Goal: Task Accomplishment & Management: Use online tool/utility

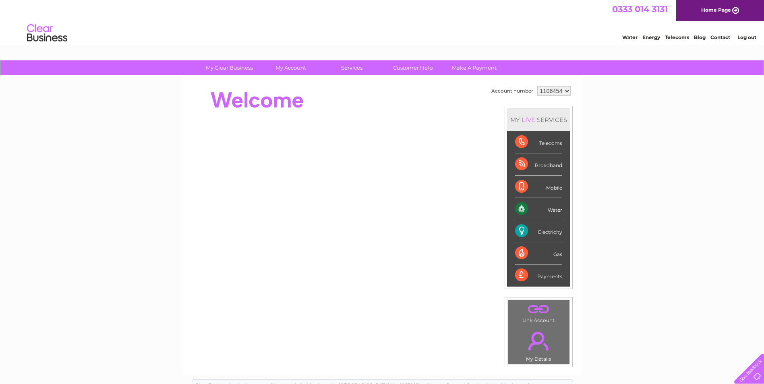
click at [564, 90] on select "1106454" at bounding box center [553, 91] width 33 height 10
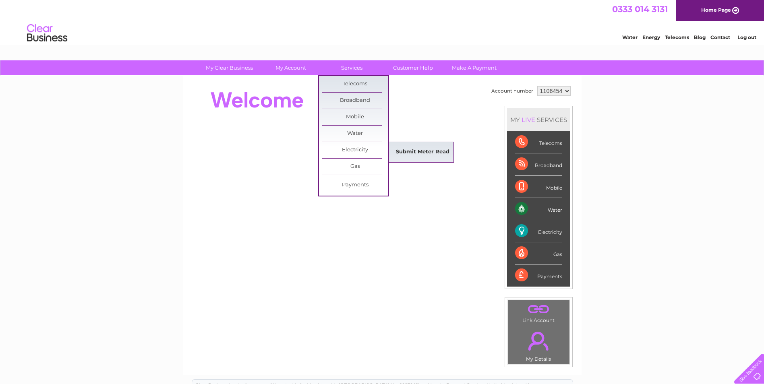
click at [411, 150] on link "Submit Meter Read" at bounding box center [423, 152] width 66 height 16
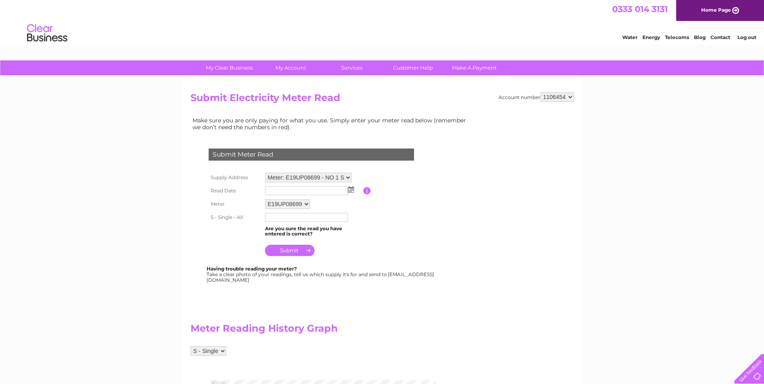
click at [305, 205] on select "E19UP08699" at bounding box center [287, 204] width 45 height 10
click at [305, 205] on select "E19UP08699" at bounding box center [288, 204] width 46 height 10
click at [349, 176] on select "Meter: E19UP08699 - NO 1 SYSTEMS (IN LIQD), HARDING WAY, PE27 3WR" at bounding box center [308, 178] width 87 height 10
click at [265, 173] on select "Meter: E19UP08699 - NO 1 SYSTEMS (IN LIQD), HARDING WAY, PE27 3WR" at bounding box center [308, 178] width 87 height 10
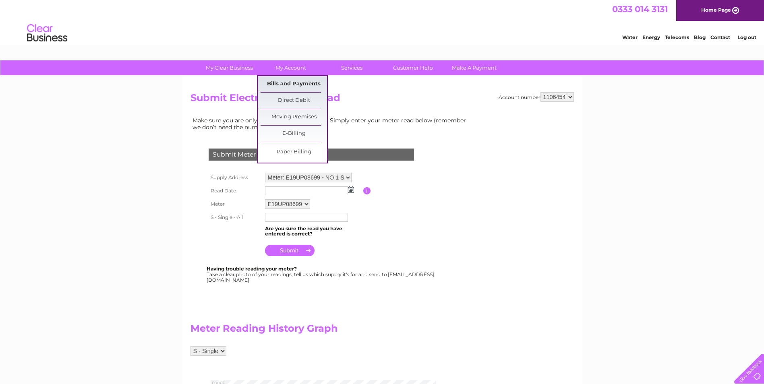
click at [292, 85] on link "Bills and Payments" at bounding box center [294, 84] width 66 height 16
click at [294, 86] on link "Bills and Payments" at bounding box center [294, 84] width 66 height 16
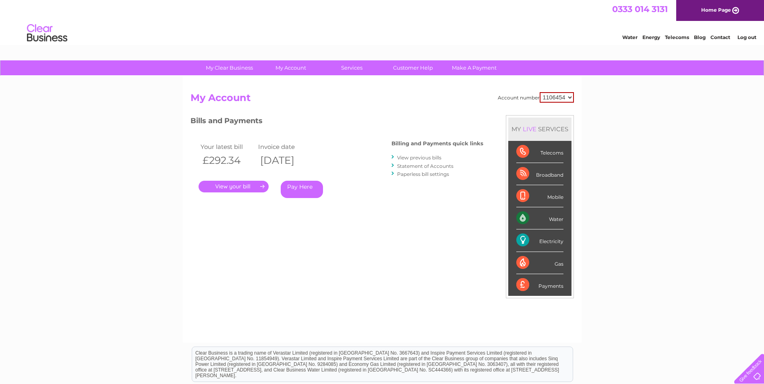
click at [406, 158] on link "View previous bills" at bounding box center [419, 158] width 44 height 6
click at [392, 156] on div at bounding box center [394, 157] width 4 height 8
click at [230, 185] on link "." at bounding box center [234, 187] width 70 height 12
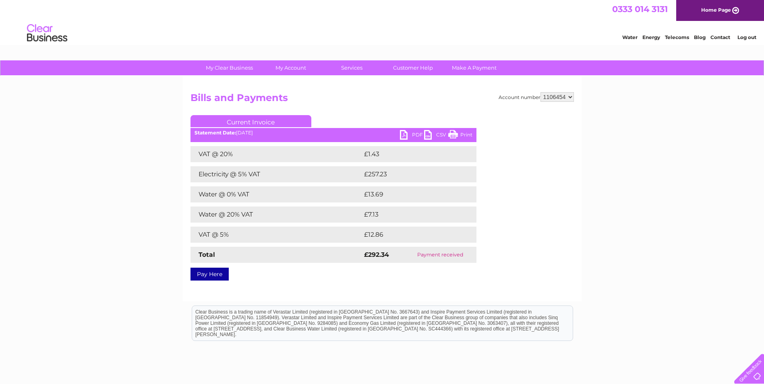
click at [400, 133] on link "PDF" at bounding box center [412, 136] width 24 height 12
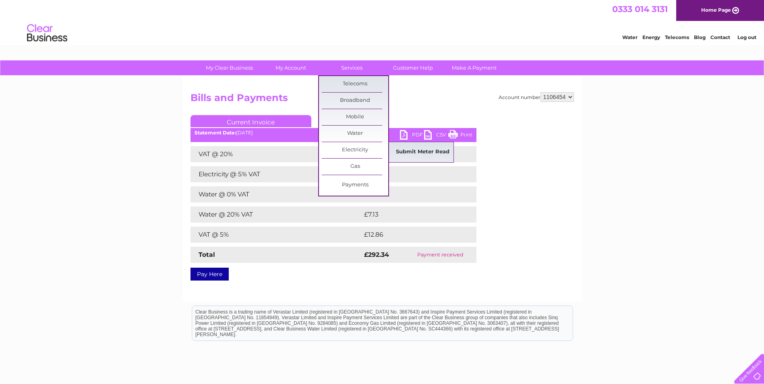
click at [416, 151] on link "Submit Meter Read" at bounding box center [423, 152] width 66 height 16
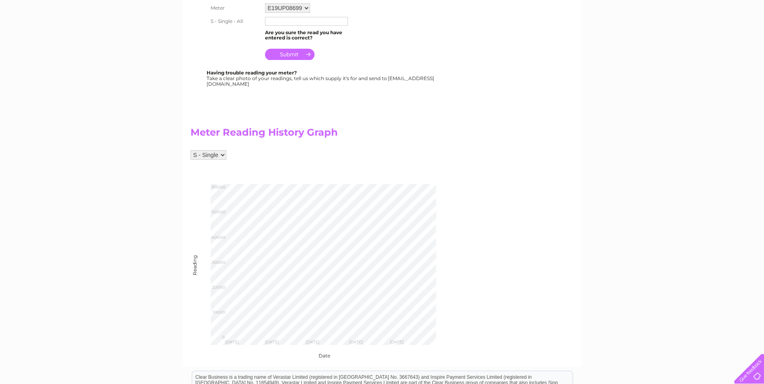
scroll to position [161, 0]
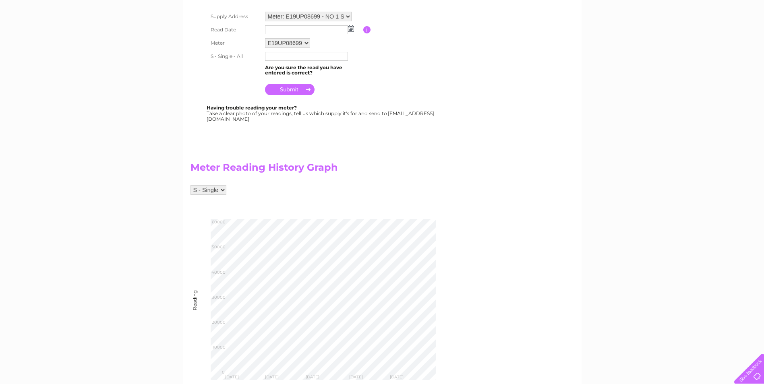
click at [220, 189] on select "S - Single" at bounding box center [209, 190] width 36 height 10
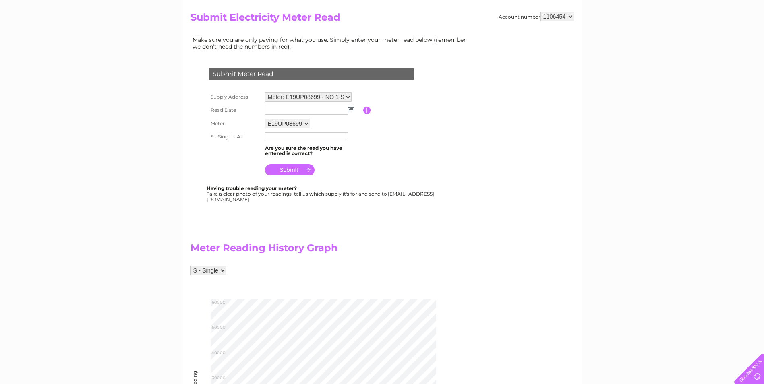
scroll to position [40, 0]
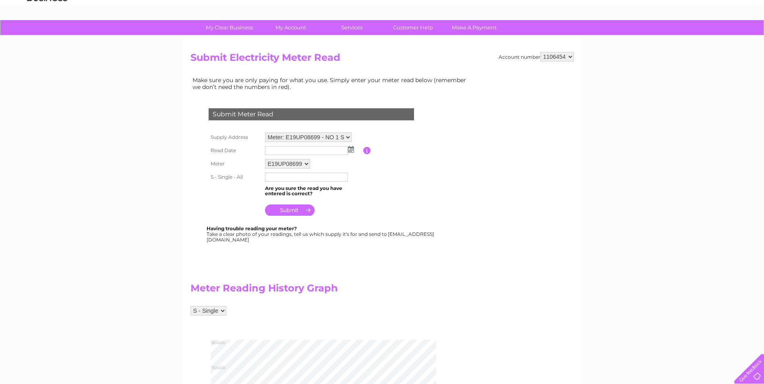
click at [306, 164] on select "E19UP08699" at bounding box center [287, 164] width 45 height 10
click at [306, 164] on select "E19UP08699" at bounding box center [288, 164] width 46 height 10
click at [325, 138] on select "Meter: E19UP08699 - NO 1 SYSTEMS (IN LIQD), HARDING WAY, PE27 3WR" at bounding box center [308, 138] width 87 height 10
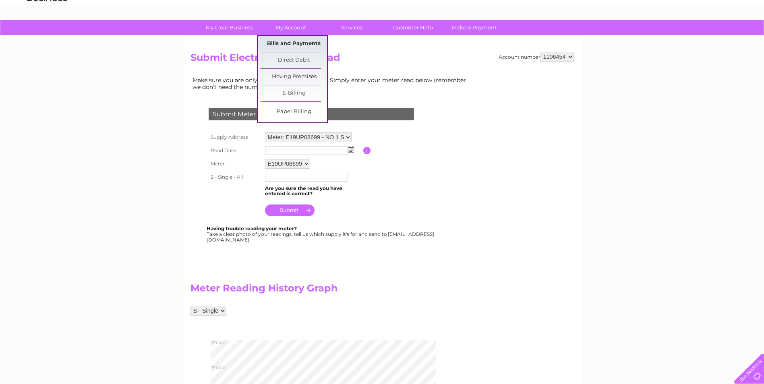
click at [294, 42] on link "Bills and Payments" at bounding box center [294, 44] width 66 height 16
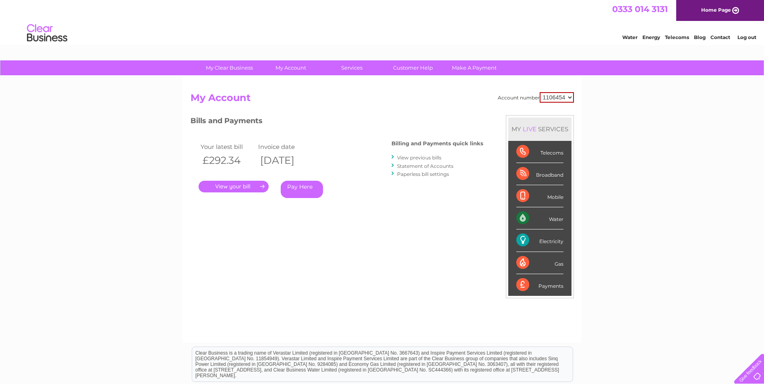
click at [238, 189] on link "." at bounding box center [234, 187] width 70 height 12
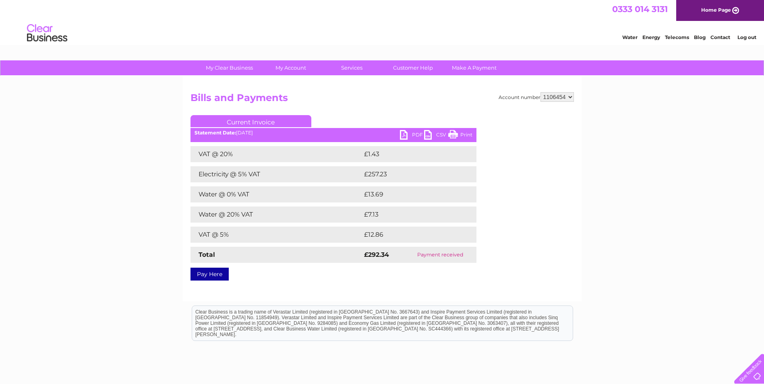
click at [437, 135] on link "CSV" at bounding box center [436, 136] width 24 height 12
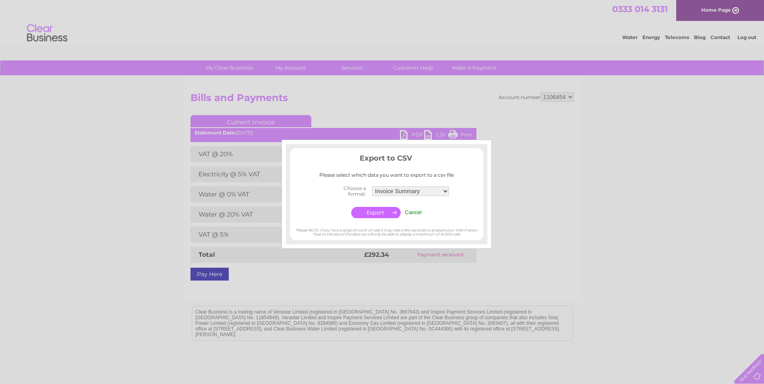
click at [445, 191] on select "Invoice Summary Service Charge Summary" at bounding box center [410, 192] width 77 height 10
click at [445, 189] on select "Invoice Summary Service Charge Summary" at bounding box center [411, 191] width 78 height 10
click at [415, 210] on input "Cancel" at bounding box center [413, 212] width 17 height 6
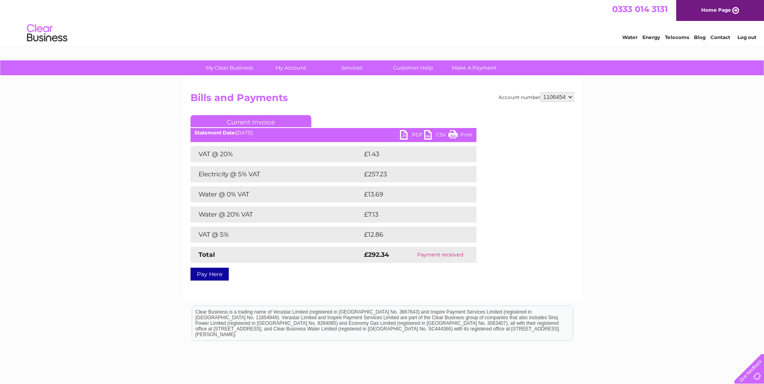
click at [407, 135] on link "PDF" at bounding box center [412, 136] width 24 height 12
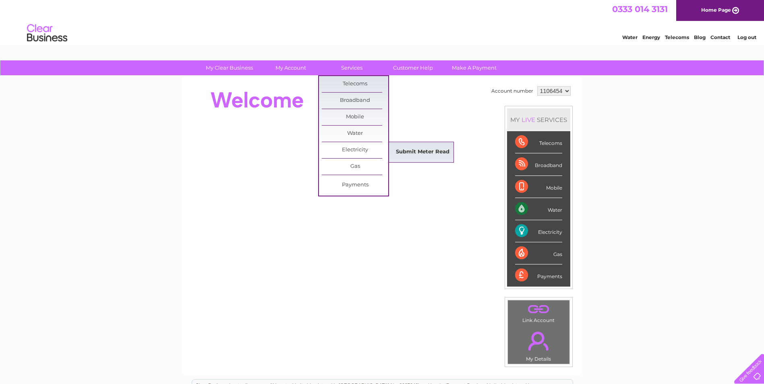
click at [410, 153] on link "Submit Meter Read" at bounding box center [423, 152] width 66 height 16
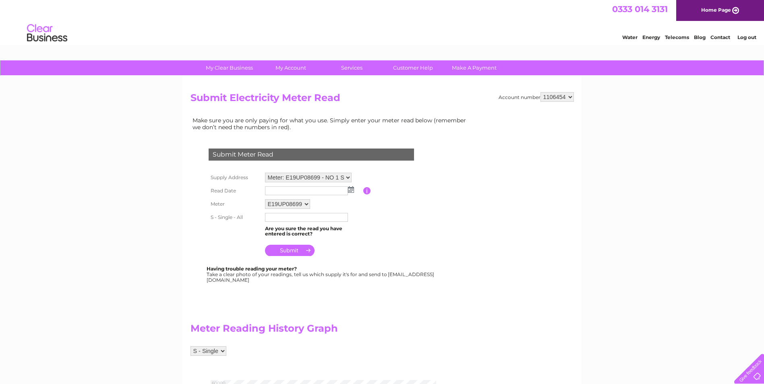
click at [348, 191] on img at bounding box center [351, 190] width 6 height 6
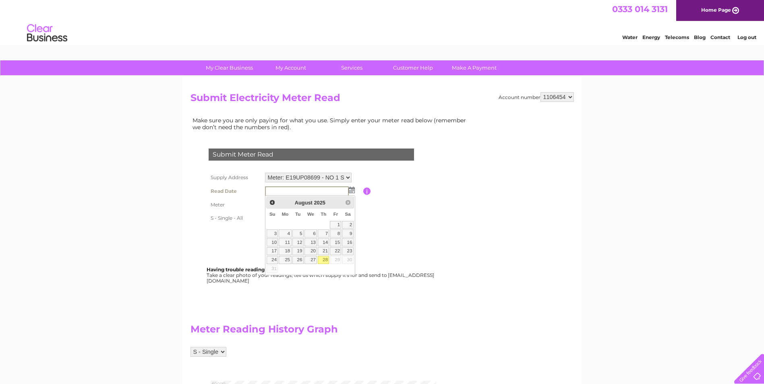
click at [327, 261] on link "28" at bounding box center [323, 260] width 11 height 8
type input "2025/08/28"
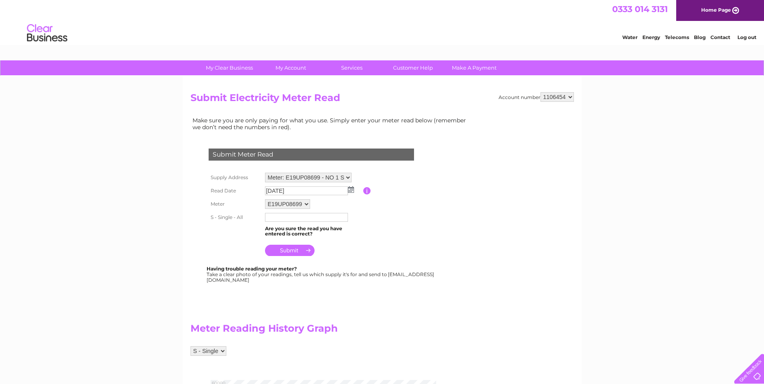
click at [280, 218] on input "text" at bounding box center [306, 217] width 83 height 9
type input "54586"
click at [283, 254] on input "submit" at bounding box center [290, 251] width 50 height 11
